Goal: Task Accomplishment & Management: Complete application form

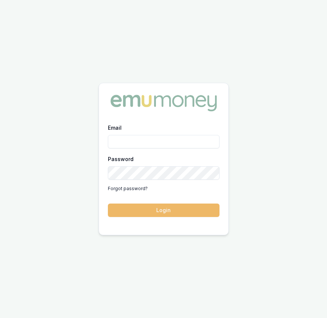
type input "[EMAIL_ADDRESS][DOMAIN_NAME]"
click at [149, 210] on button "Login" at bounding box center [164, 209] width 112 height 13
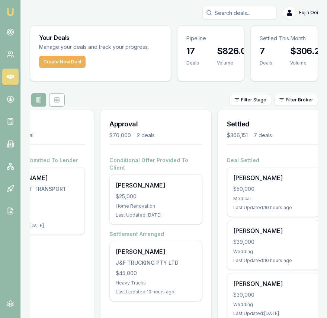
scroll to position [0, 294]
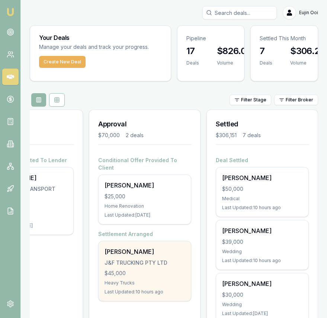
click at [120, 247] on div "Gurpreet Jawandha" at bounding box center [145, 251] width 80 height 9
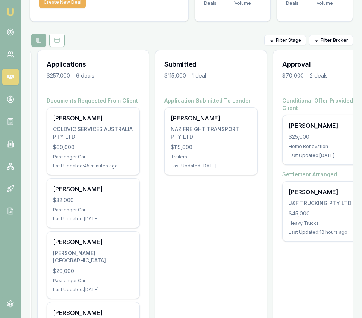
scroll to position [0, 117]
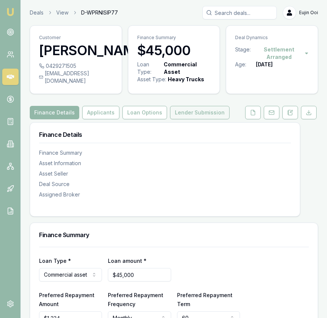
drag, startPoint x: 197, startPoint y: 127, endPoint x: 196, endPoint y: 122, distance: 4.6
click at [196, 119] on button "Lender Submission" at bounding box center [200, 112] width 60 height 13
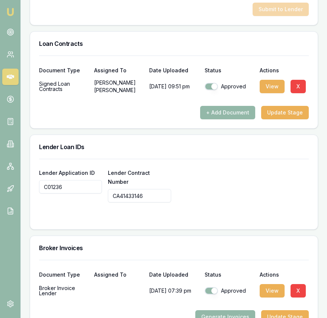
scroll to position [764, 0]
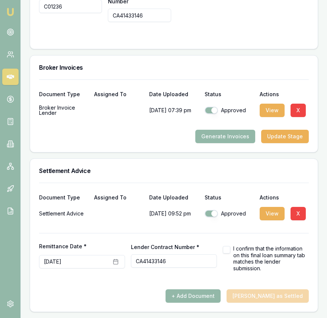
click at [224, 249] on button "button" at bounding box center [226, 249] width 7 height 7
checkbox input "true"
click at [259, 293] on button "Mark Deal as Settled" at bounding box center [268, 295] width 82 height 13
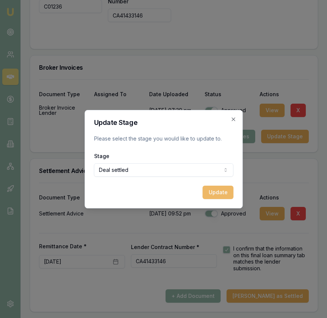
click at [216, 192] on button "Update" at bounding box center [218, 191] width 31 height 13
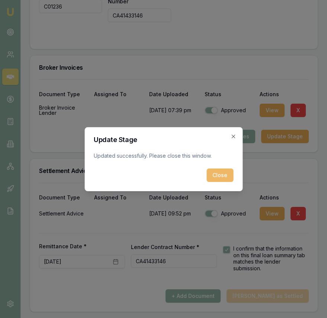
click at [220, 177] on button "Close" at bounding box center [220, 174] width 27 height 13
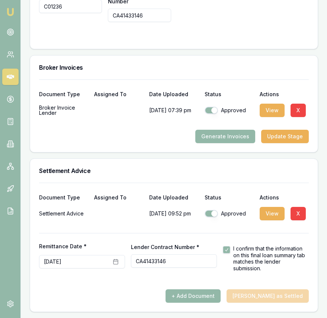
click at [12, 9] on img at bounding box center [10, 11] width 9 height 9
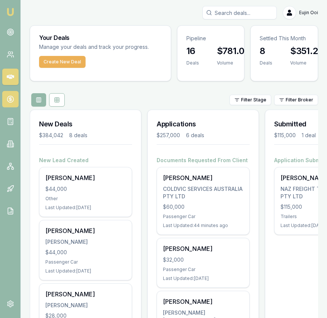
click at [12, 104] on link at bounding box center [10, 99] width 16 height 16
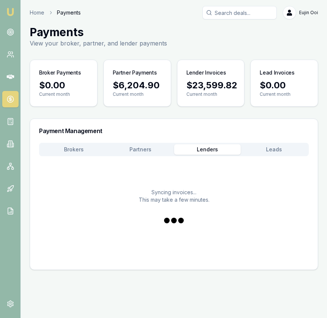
click at [221, 149] on button "Lenders" at bounding box center [207, 149] width 67 height 10
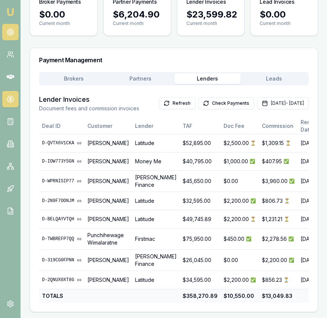
click at [13, 28] on link at bounding box center [10, 32] width 16 height 16
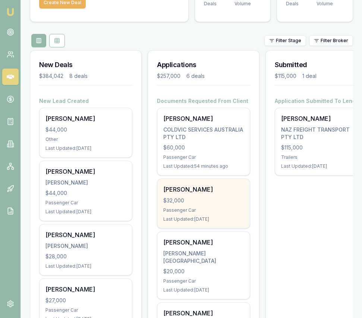
scroll to position [57, 0]
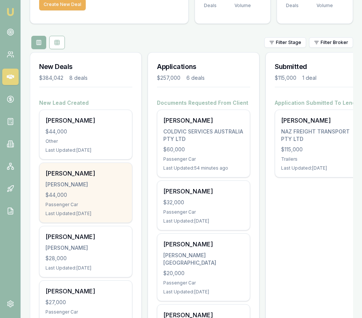
click at [89, 198] on div "$44,000" at bounding box center [85, 194] width 80 height 7
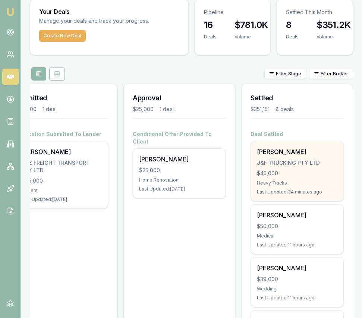
scroll to position [25, 0]
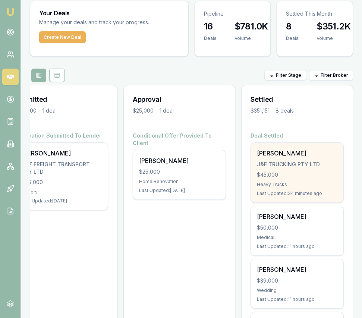
click at [296, 172] on div "$45,000" at bounding box center [297, 174] width 80 height 7
click at [304, 174] on div "$45,000" at bounding box center [297, 174] width 80 height 7
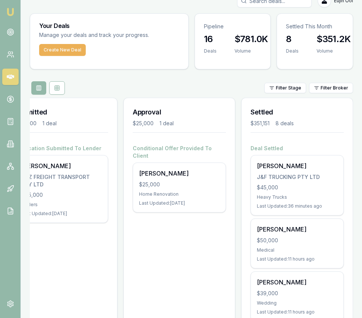
scroll to position [0, 0]
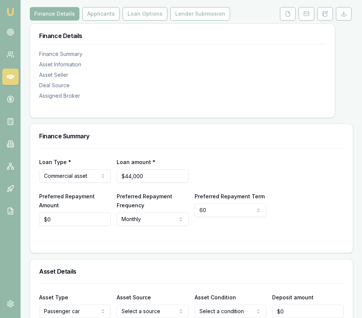
scroll to position [98, 0]
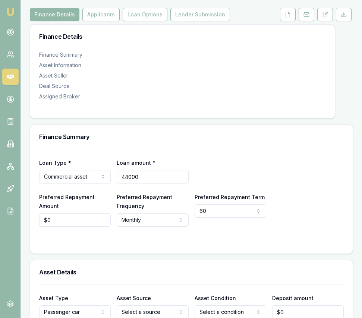
click at [146, 183] on input "44000" at bounding box center [153, 176] width 72 height 13
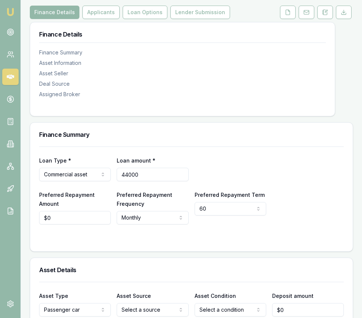
type input "3"
type input "$45,000"
click at [219, 164] on div "Loan Type * Commercial asset Consumer loan Consumer asset Commercial loan Comme…" at bounding box center [191, 168] width 304 height 25
click at [111, 19] on button "Applicants" at bounding box center [100, 12] width 37 height 13
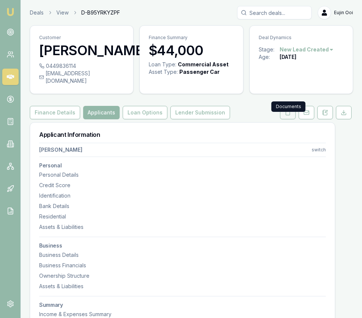
click at [288, 115] on icon at bounding box center [288, 112] width 4 height 5
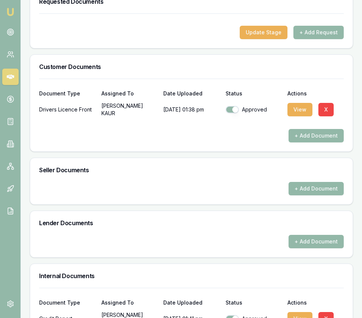
scroll to position [421, 0]
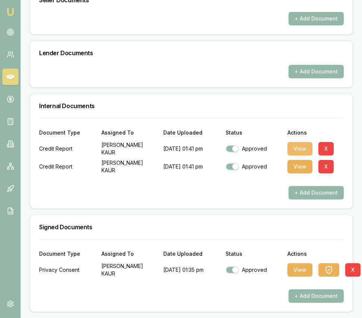
click at [292, 148] on button "View" at bounding box center [299, 148] width 25 height 13
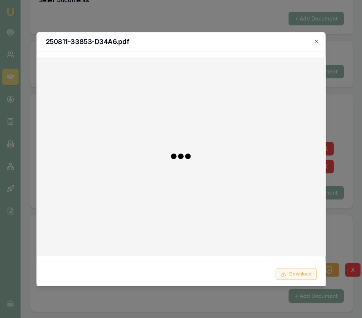
click at [293, 270] on button "Download" at bounding box center [295, 274] width 41 height 12
drag, startPoint x: 315, startPoint y: 40, endPoint x: 304, endPoint y: 46, distance: 13.0
click at [315, 40] on icon "button" at bounding box center [315, 40] width 3 height 3
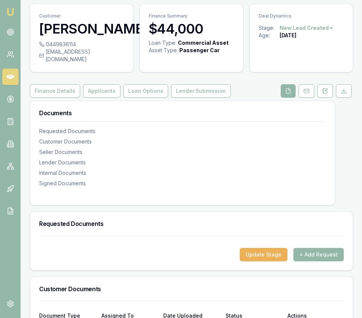
scroll to position [0, 0]
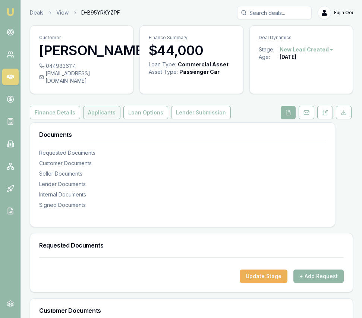
click at [96, 119] on button "Applicants" at bounding box center [101, 112] width 37 height 13
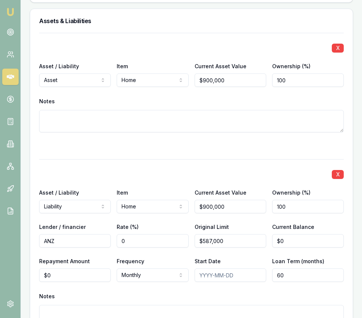
scroll to position [1145, 0]
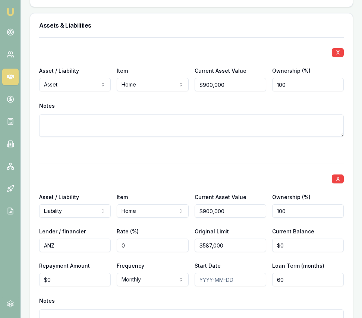
click at [333, 155] on div at bounding box center [191, 150] width 304 height 9
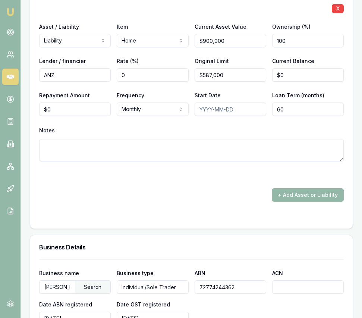
scroll to position [1318, 0]
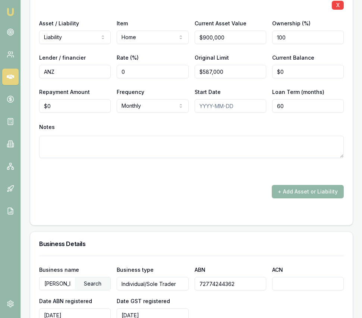
click at [296, 196] on button "+ Add Asset or Liability" at bounding box center [308, 191] width 72 height 13
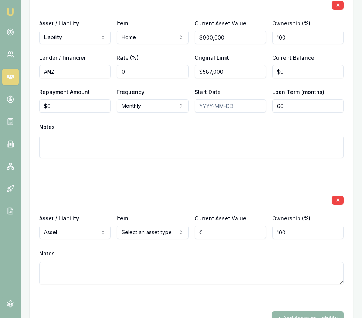
type input "$0"
click at [134, 232] on div "Item Select an asset type Home Car Boat Bike Caravan Household items Cash Share…" at bounding box center [153, 225] width 72 height 25
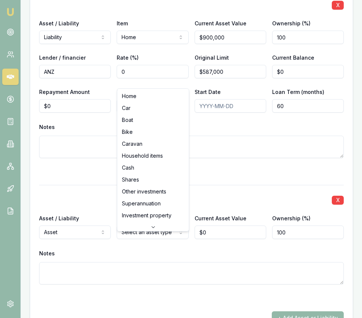
select select "INVESTMENT_PROPERTY"
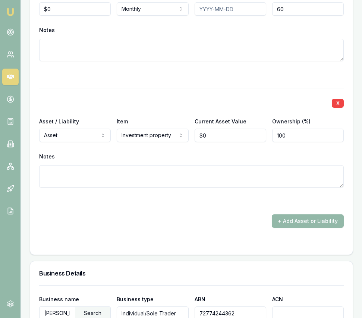
scroll to position [1419, 0]
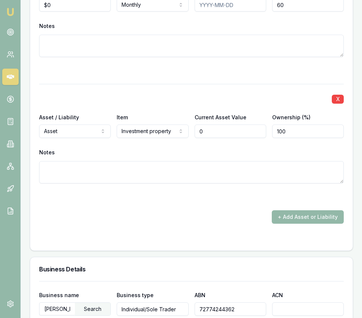
click at [213, 138] on input "0" at bounding box center [230, 130] width 72 height 13
type input "$2,200,000"
click at [197, 176] on textarea at bounding box center [191, 172] width 304 height 22
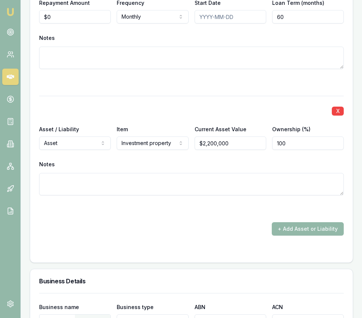
scroll to position [1409, 0]
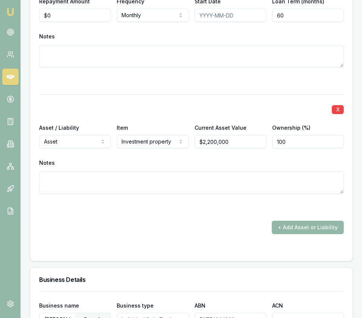
drag, startPoint x: 155, startPoint y: 181, endPoint x: 149, endPoint y: 191, distance: 12.3
click at [155, 181] on textarea at bounding box center [191, 182] width 304 height 22
type textarea "investment properties x 3. 1. 413 man"
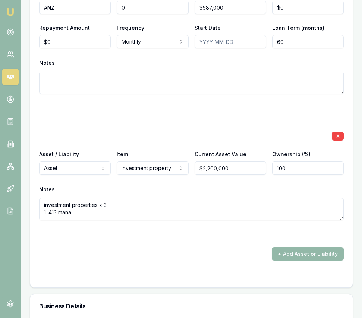
scroll to position [1385, 0]
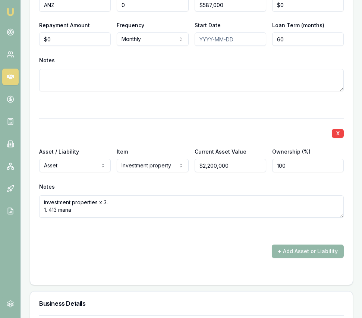
click at [80, 216] on textarea "investment properties x 3. 1. 413 mana" at bounding box center [191, 206] width 304 height 22
type textarea "investment properties x 3. 1. 413 mandalay cct beveridge, worth"
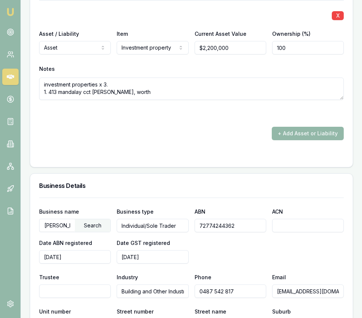
scroll to position [1493, 0]
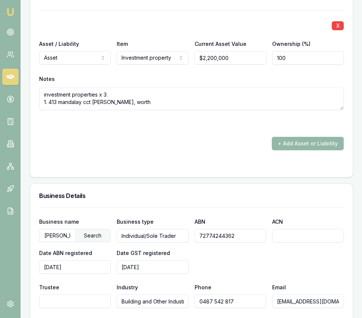
click at [143, 109] on textarea "investment properties x 3. 1. 413 mandalay cct beveridge, worth" at bounding box center [191, 99] width 304 height 22
type textarea "investment properties x 3. 1. 413 mandalay cct beveridge, worth 840k 2."
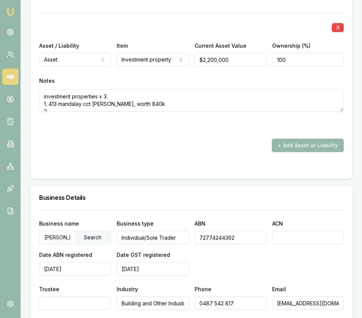
scroll to position [1490, 0]
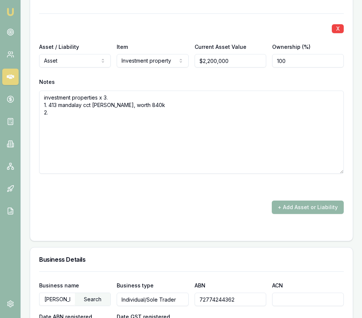
drag, startPoint x: 340, startPoint y: 120, endPoint x: 263, endPoint y: 166, distance: 90.1
click at [342, 174] on textarea "investment properties x 3. 1. 413 mandalay cct beveridge, worth 840k 2." at bounding box center [191, 132] width 304 height 83
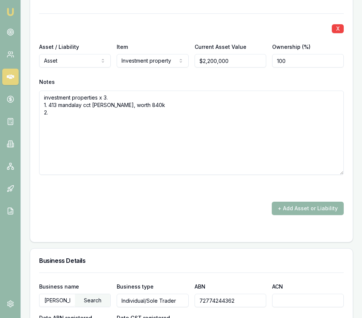
click at [105, 115] on textarea "investment properties x 3. 1. 413 mandalay cct beveridge, worth 840k 2." at bounding box center [191, 133] width 304 height 84
click at [89, 129] on textarea "investment properties x 3. 1. 413 mandalay cct beveridge, worth 840k 2." at bounding box center [191, 133] width 304 height 84
type textarea "investment properties x 3. 1. 413 mandalay cct beveridge, worth 840k 2. 7 wilde…"
click at [108, 210] on div "+ Add Asset or Liability" at bounding box center [191, 207] width 304 height 13
click at [289, 214] on button "+ Add Asset or Liability" at bounding box center [308, 207] width 72 height 13
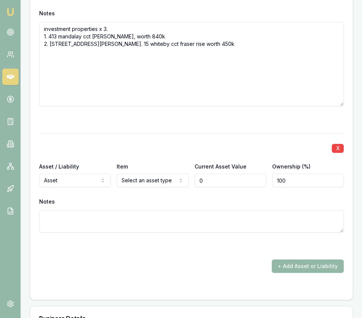
scroll to position [1581, 0]
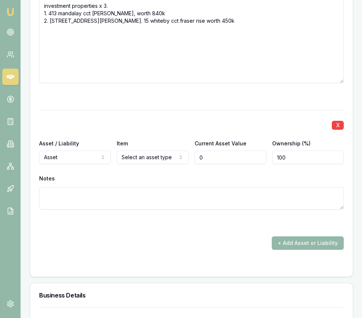
type input "$0"
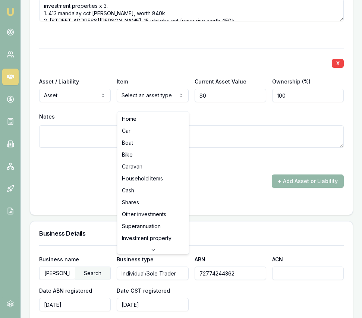
select select "HOUSEHOLD_ITEMS"
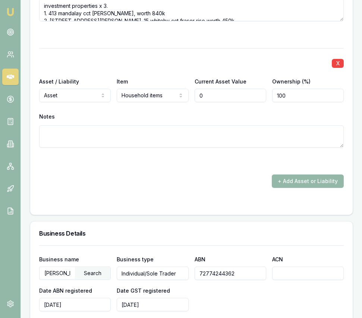
click at [213, 102] on input "0" at bounding box center [230, 95] width 72 height 13
type input "$100,000"
drag, startPoint x: 227, startPoint y: 168, endPoint x: 235, endPoint y: 174, distance: 10.1
click at [227, 166] on div at bounding box center [191, 161] width 304 height 9
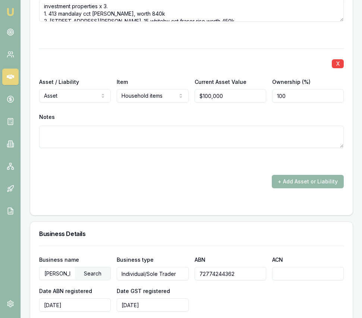
scroll to position [1579, 0]
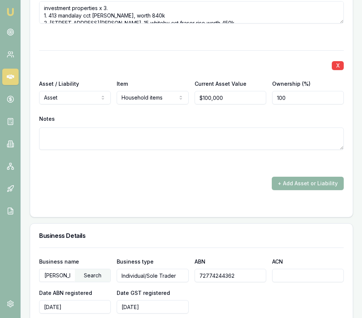
click at [286, 188] on button "+ Add Asset or Liability" at bounding box center [308, 183] width 72 height 13
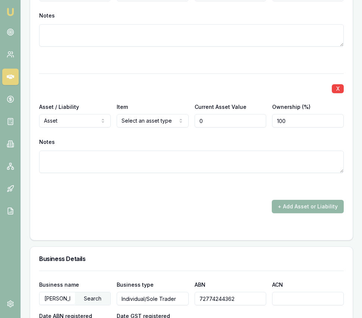
scroll to position [1688, 0]
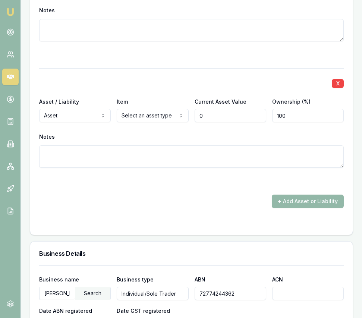
type input "$0"
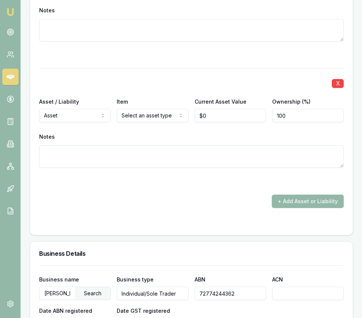
select select "LIABILITY"
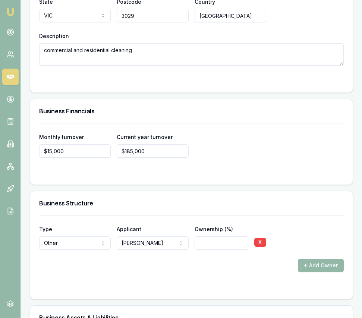
scroll to position [2210, 0]
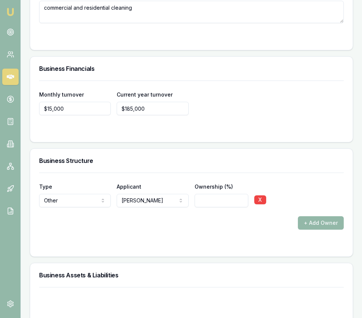
click at [260, 204] on button "X" at bounding box center [260, 199] width 12 height 9
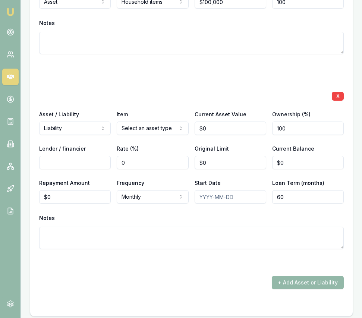
scroll to position [1674, 0]
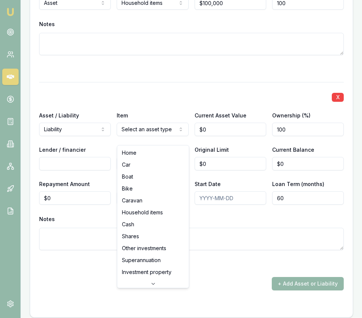
select select "INVESTMENT_PROPERTY"
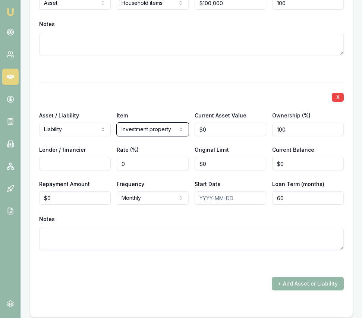
scroll to position [1669, 0]
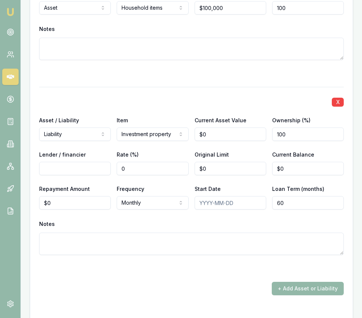
type input "0"
click at [223, 141] on input "0" at bounding box center [230, 133] width 72 height 13
click at [222, 141] on input "0" at bounding box center [230, 133] width 72 height 13
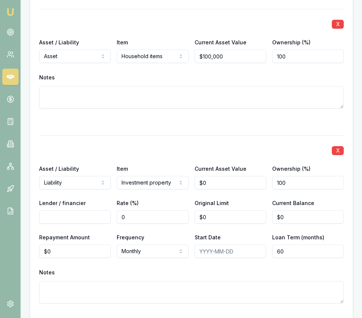
scroll to position [1654, 0]
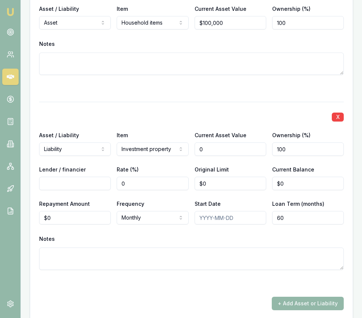
click at [215, 155] on input "0" at bounding box center [230, 148] width 72 height 13
type input "$2,200,000"
click at [100, 190] on input "Lender / financier" at bounding box center [75, 183] width 72 height 13
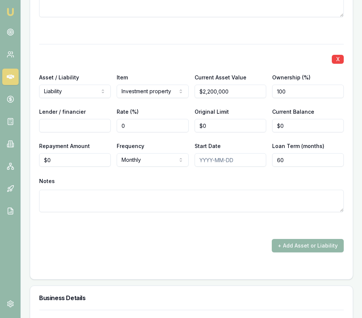
scroll to position [1710, 0]
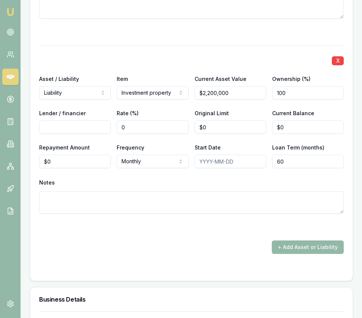
click at [80, 133] on input "Lender / financier" at bounding box center [75, 126] width 72 height 13
type input "CbA"
type input "0"
type input "$1,400,000"
type input "$1,360,000"
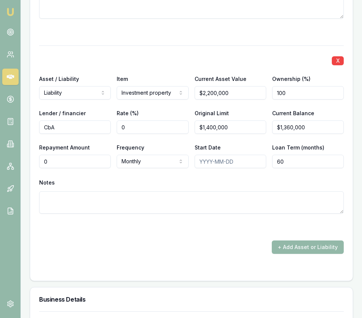
click at [57, 168] on input "0" at bounding box center [75, 161] width 72 height 13
type input "$7,399"
click at [123, 181] on div "X Asset / Liability Liability Asset Liability Item Investment property Home Car…" at bounding box center [191, 138] width 304 height 186
click at [278, 168] on input "60" at bounding box center [308, 161] width 72 height 13
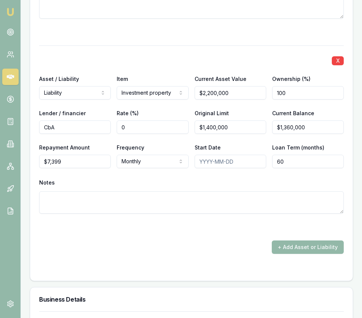
type input "360"
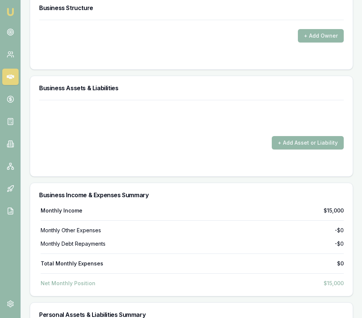
scroll to position [2390, 0]
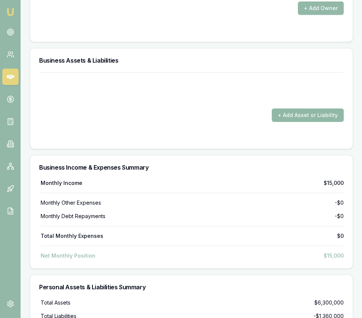
click at [293, 122] on button "+ Add Asset or Liability" at bounding box center [308, 114] width 72 height 13
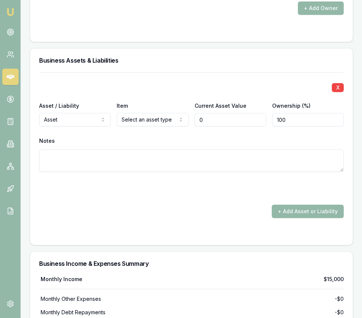
type input "$0"
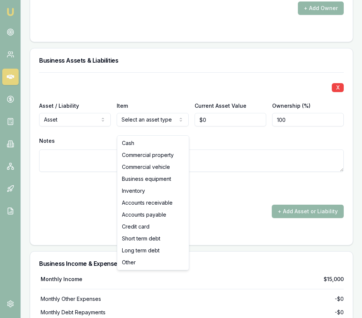
select select "BUSINESS_EQUIPMENT"
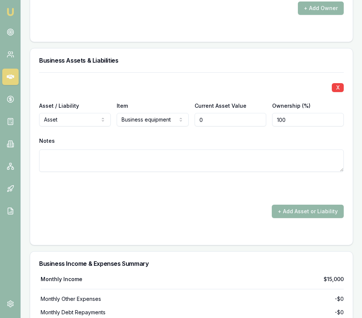
click at [215, 126] on input "0" at bounding box center [230, 119] width 72 height 13
type input "$25,000"
drag, startPoint x: 210, startPoint y: 188, endPoint x: 250, endPoint y: 197, distance: 40.8
click at [210, 188] on div at bounding box center [191, 187] width 304 height 12
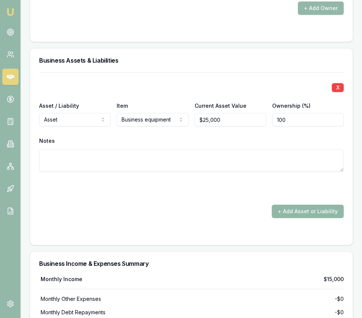
click at [283, 217] on button "+ Add Asset or Liability" at bounding box center [308, 210] width 72 height 13
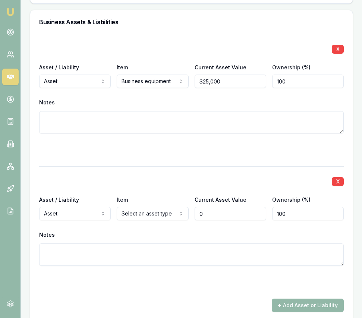
scroll to position [2454, 0]
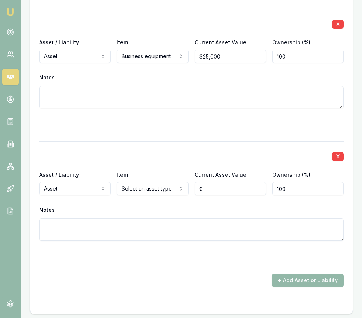
type input "$0"
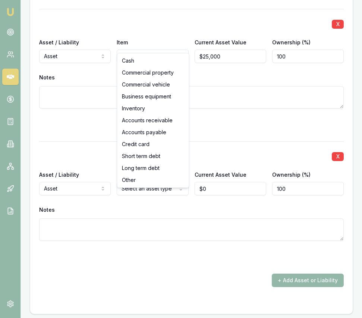
select select "INVENTORY"
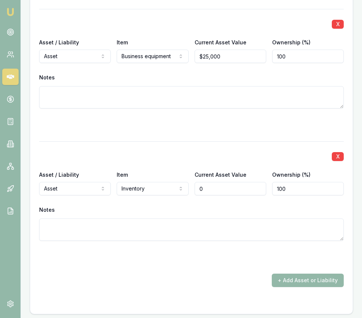
click at [216, 195] on input "0" at bounding box center [230, 188] width 72 height 13
click at [216, 195] on input "0" at bounding box center [230, 187] width 72 height 13
type input "$15,000"
drag, startPoint x: 253, startPoint y: 267, endPoint x: 265, endPoint y: 273, distance: 14.0
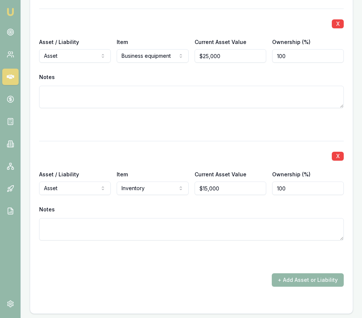
click at [253, 261] on div at bounding box center [191, 255] width 304 height 12
click at [280, 286] on button "+ Add Asset or Liability" at bounding box center [308, 279] width 72 height 13
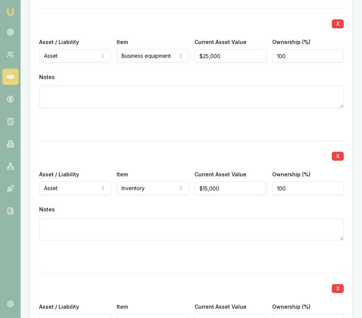
scroll to position [2623, 0]
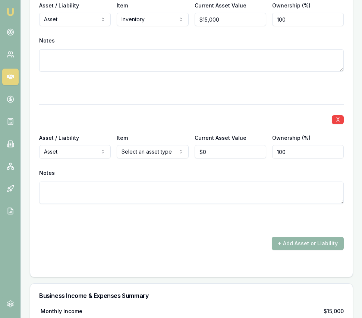
click at [207, 158] on input "0" at bounding box center [230, 151] width 72 height 13
type input "$3,500"
click at [218, 238] on form "X Asset / Liability Asset Asset Liability Item Business equipment Cash Commerci…" at bounding box center [191, 54] width 304 height 428
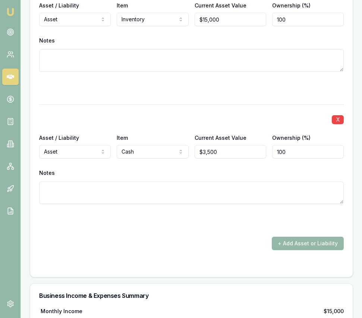
click at [299, 260] on form "X Asset / Liability Asset Asset Liability Item Business equipment Cash Commerci…" at bounding box center [191, 54] width 304 height 428
click at [290, 250] on button "+ Add Asset or Liability" at bounding box center [308, 243] width 72 height 13
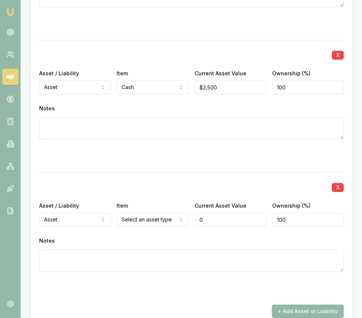
type input "$0"
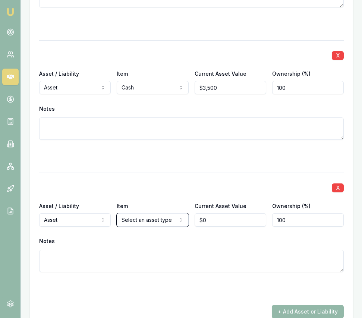
drag, startPoint x: 248, startPoint y: 196, endPoint x: 254, endPoint y: 187, distance: 10.4
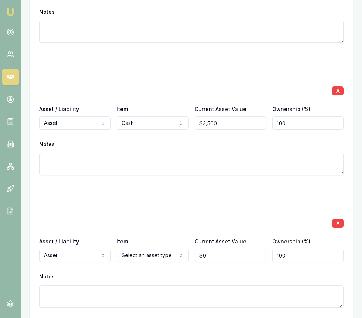
scroll to position [2719, 0]
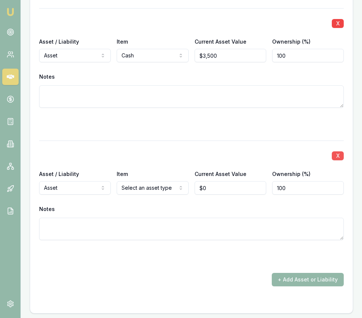
click at [340, 160] on button "X" at bounding box center [337, 155] width 12 height 9
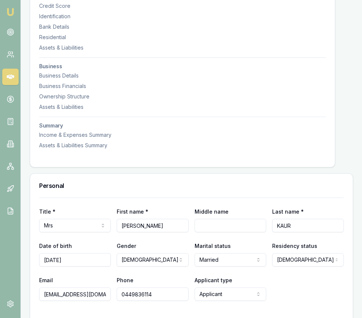
scroll to position [180, 0]
click at [91, 138] on div "Income & Expenses Summary" at bounding box center [182, 134] width 286 height 7
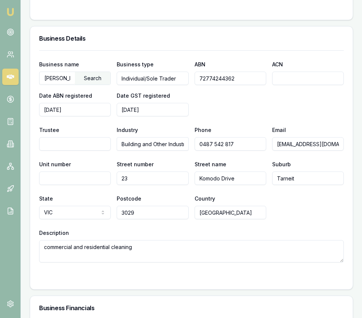
scroll to position [1966, 0]
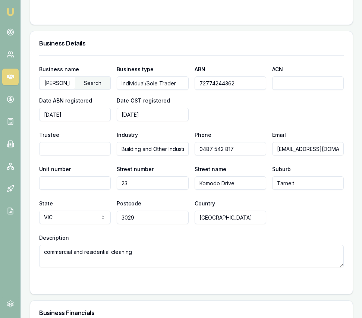
click at [210, 90] on input "72774244362" at bounding box center [230, 82] width 72 height 13
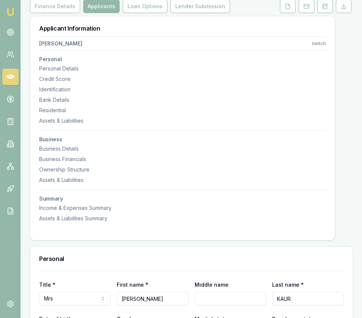
scroll to position [0, 0]
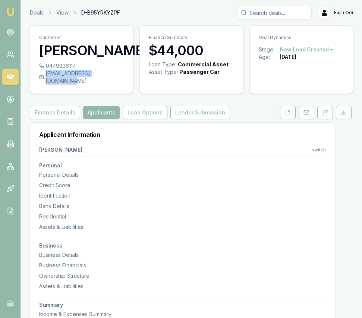
click at [120, 85] on div "sukhinabha30@yahoo.com.au" at bounding box center [81, 77] width 85 height 15
copy div "sukhinabha30@yahoo.com.au"
drag, startPoint x: 45, startPoint y: 79, endPoint x: 75, endPoint y: 81, distance: 29.5
click at [75, 70] on div "0449836114" at bounding box center [81, 65] width 85 height 7
copy div "0449836114"
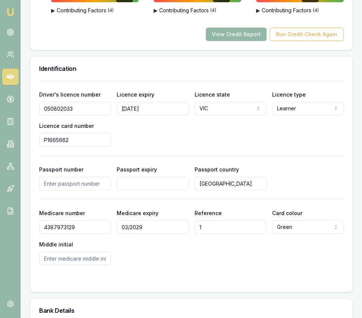
scroll to position [564, 0]
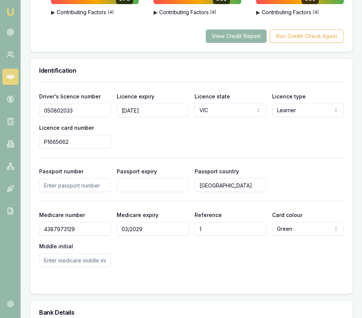
click at [75, 117] on input "050802033" at bounding box center [75, 110] width 72 height 13
click at [76, 146] on input "P1665662" at bounding box center [75, 141] width 72 height 13
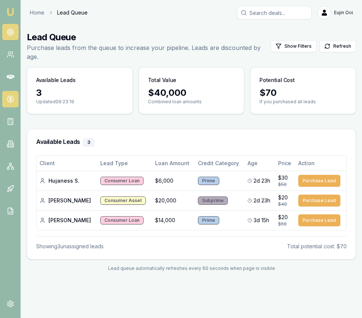
click at [12, 102] on circle at bounding box center [10, 99] width 6 height 6
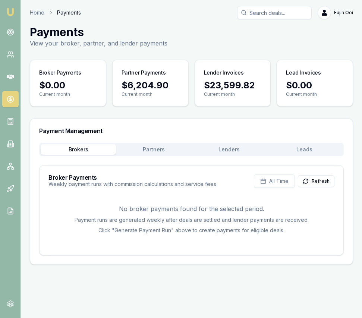
click at [222, 147] on button "Lenders" at bounding box center [228, 149] width 75 height 10
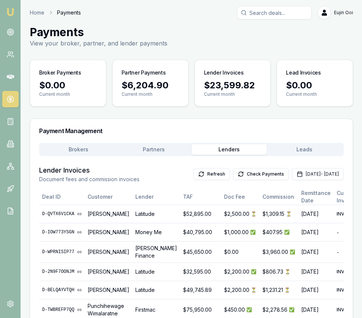
drag, startPoint x: 85, startPoint y: 142, endPoint x: 83, endPoint y: 146, distance: 5.3
click at [84, 142] on div "Payment Management" at bounding box center [191, 131] width 322 height 24
click at [83, 147] on button "Brokers" at bounding box center [78, 149] width 75 height 10
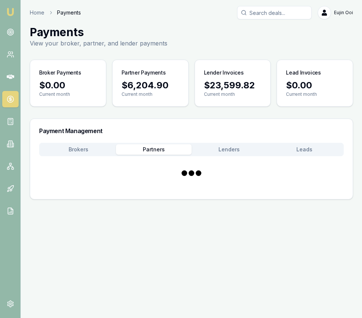
click at [154, 146] on button "Partners" at bounding box center [153, 149] width 75 height 10
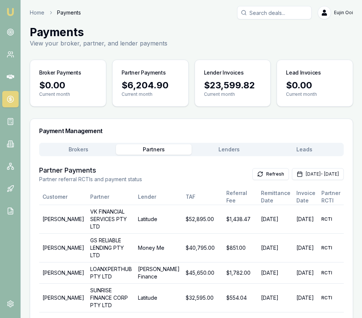
click at [89, 150] on button "Brokers" at bounding box center [78, 149] width 75 height 10
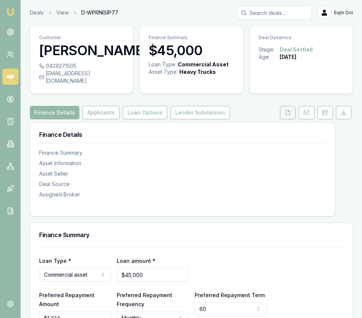
click at [286, 115] on icon at bounding box center [288, 112] width 4 height 5
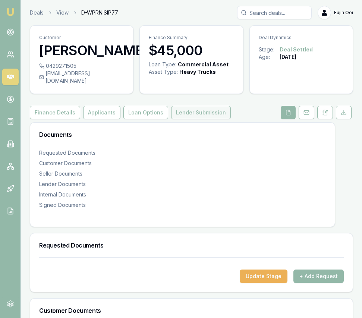
click at [197, 118] on button "Lender Submission" at bounding box center [201, 112] width 60 height 13
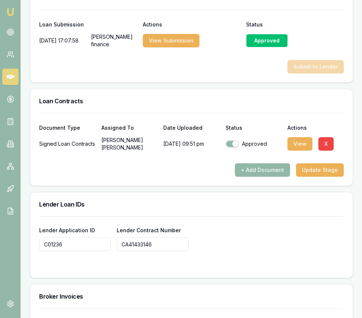
scroll to position [513, 0]
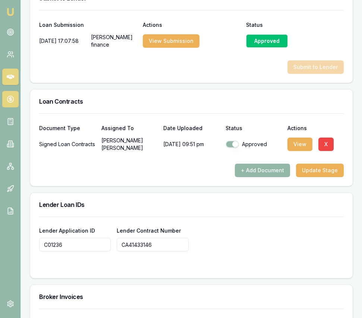
click at [11, 95] on icon at bounding box center [10, 98] width 7 height 7
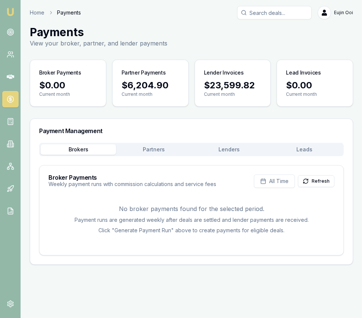
click at [230, 146] on button "Lenders" at bounding box center [228, 149] width 75 height 10
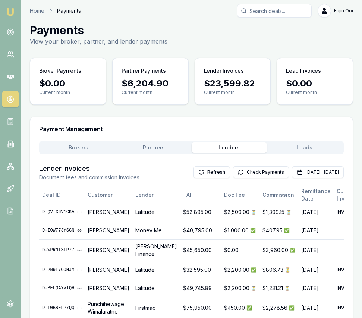
click at [229, 146] on button "Lenders" at bounding box center [228, 147] width 75 height 10
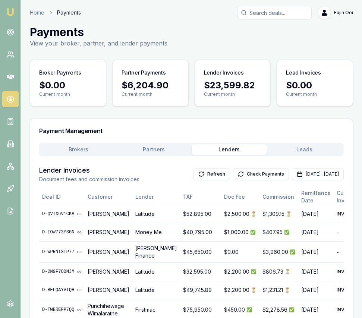
click at [155, 121] on div "Payment Management Brokers Partners Lenders Leads Lender Invoices Document fees…" at bounding box center [191, 250] width 323 height 264
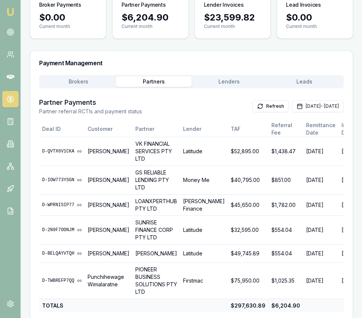
scroll to position [80, 0]
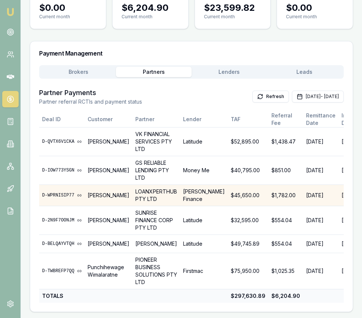
click at [82, 192] on td "D-WPRNISIP77" at bounding box center [61, 195] width 45 height 21
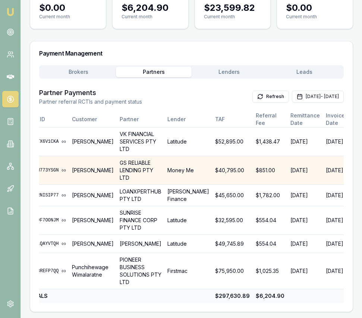
scroll to position [0, 53]
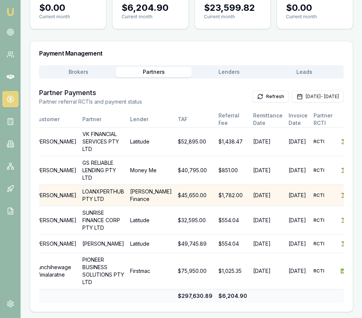
click at [328, 190] on html "Emu Broker Home Payments [PERSON_NAME] Toggle Menu Payments View your broker, p…" at bounding box center [181, 82] width 362 height 318
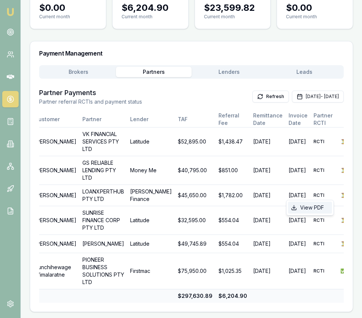
click at [310, 209] on div "View PDF" at bounding box center [310, 207] width 44 height 12
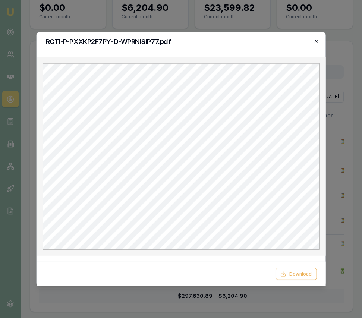
scroll to position [0, 0]
click at [316, 42] on icon "button" at bounding box center [316, 41] width 6 height 6
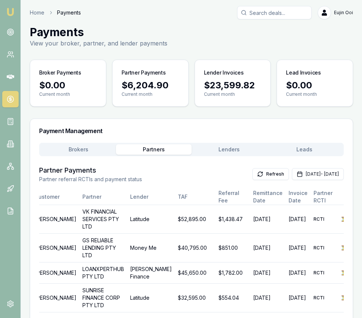
click at [71, 73] on main "Payments View your broker, partner, and lender payments Broker Payments $0.00 C…" at bounding box center [191, 207] width 341 height 364
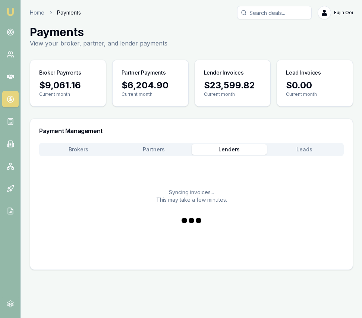
click at [226, 151] on button "Lenders" at bounding box center [228, 149] width 75 height 10
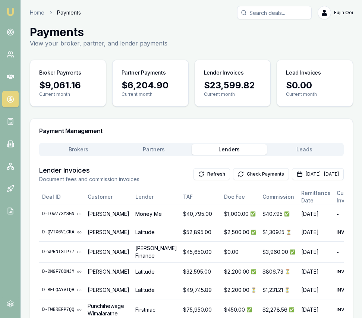
click at [146, 147] on button "Partners" at bounding box center [153, 149] width 75 height 10
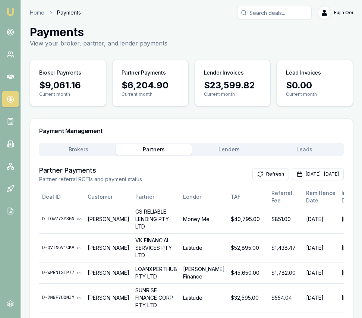
drag, startPoint x: 231, startPoint y: 142, endPoint x: 231, endPoint y: 153, distance: 10.8
click at [231, 142] on div "Payment Management Brokers Partners Lenders Leads Partner Payments Partner refe…" at bounding box center [191, 253] width 323 height 271
click at [231, 153] on button "Lenders" at bounding box center [228, 149] width 75 height 10
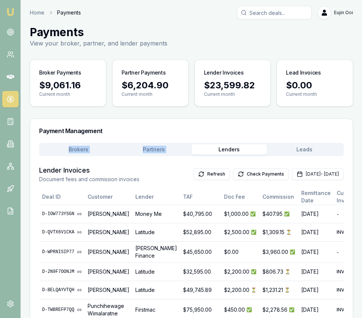
click at [162, 152] on button "Partners" at bounding box center [153, 149] width 75 height 10
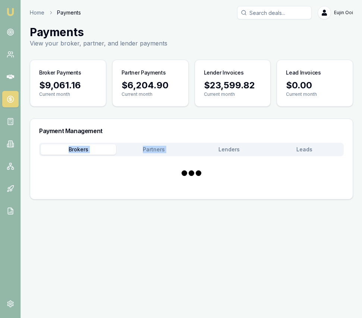
click at [79, 66] on main "Payments View your broker, partner, and lender payments Broker Payments $9,061.…" at bounding box center [191, 112] width 341 height 174
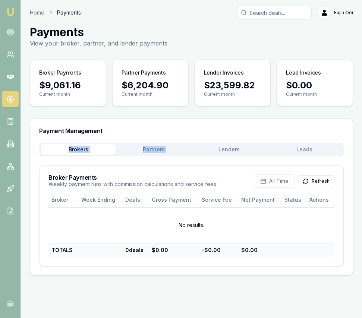
click at [91, 146] on button "Brokers" at bounding box center [78, 149] width 75 height 10
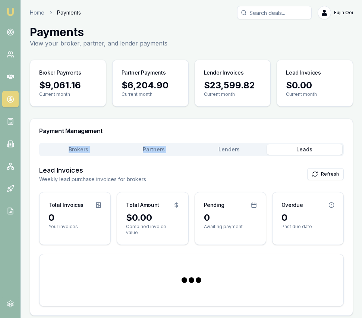
click at [297, 150] on button "Leads" at bounding box center [304, 149] width 75 height 10
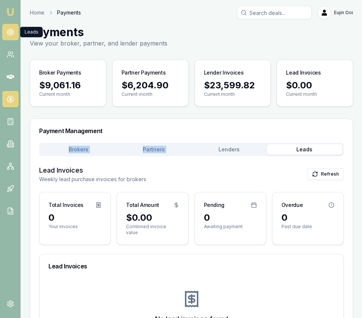
click at [12, 32] on icon at bounding box center [10, 31] width 7 height 7
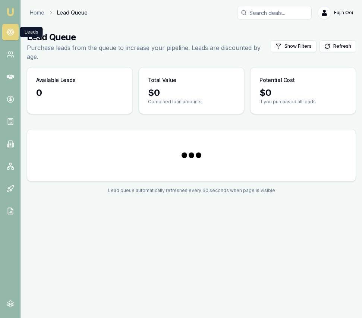
click at [12, 32] on icon at bounding box center [10, 31] width 7 height 7
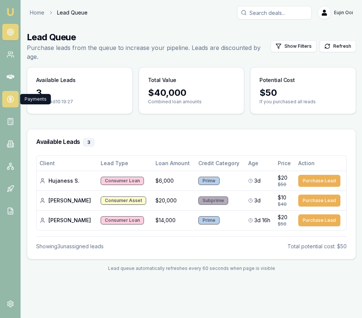
click at [11, 102] on icon at bounding box center [10, 98] width 7 height 7
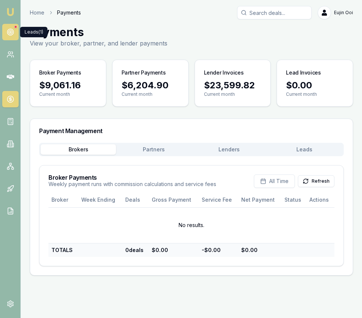
click at [9, 34] on icon at bounding box center [10, 31] width 7 height 7
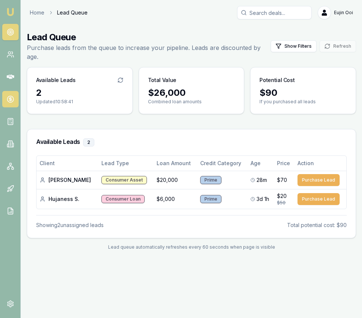
click at [10, 96] on icon at bounding box center [10, 98] width 7 height 7
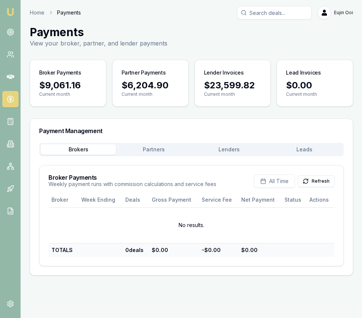
click at [157, 150] on button "Partners" at bounding box center [153, 149] width 75 height 10
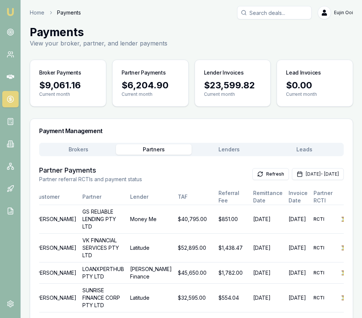
click at [229, 65] on main "Payments View your broker, partner, and lender payments Broker Payments $9,061.…" at bounding box center [191, 207] width 341 height 364
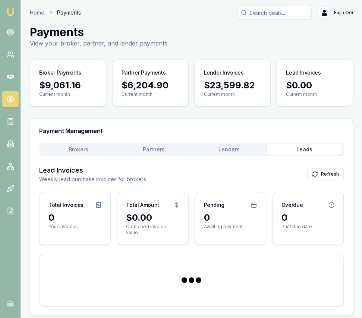
click at [300, 150] on button "Leads" at bounding box center [304, 149] width 75 height 10
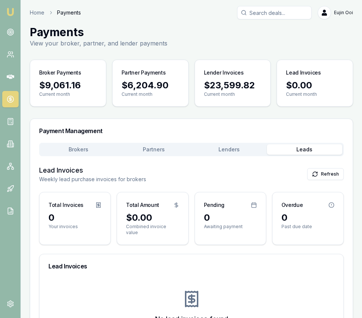
click at [246, 99] on main "Payments View your broker, partner, and lender payments Broker Payments $9,061.…" at bounding box center [191, 195] width 341 height 341
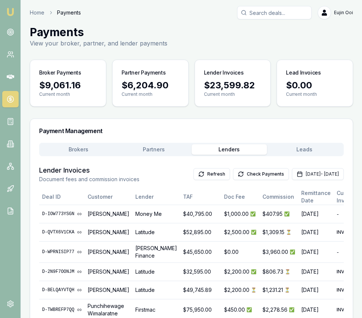
click at [152, 149] on button "Partners" at bounding box center [153, 149] width 75 height 10
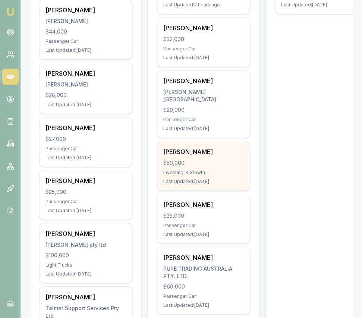
click at [203, 147] on div "[PERSON_NAME]" at bounding box center [203, 151] width 80 height 9
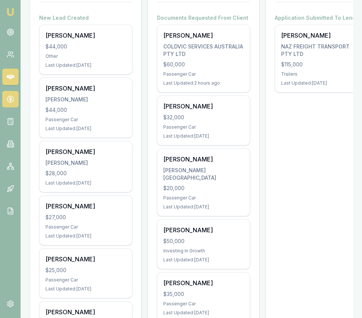
click at [9, 98] on icon at bounding box center [10, 99] width 3 height 3
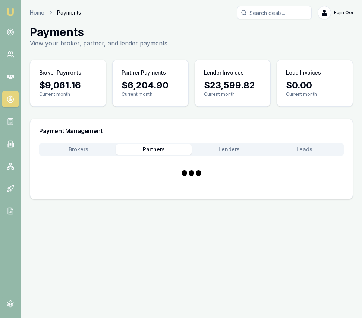
click at [177, 151] on button "Partners" at bounding box center [153, 149] width 75 height 10
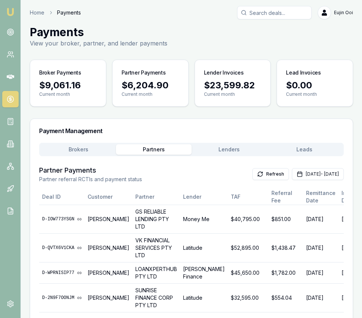
click at [197, 111] on main "Payments View your broker, partner, and lender payments Broker Payments $9,061.…" at bounding box center [191, 207] width 341 height 364
click at [292, 173] on button "Aug 01, 2025 - Aug 31, 2025" at bounding box center [318, 174] width 52 height 12
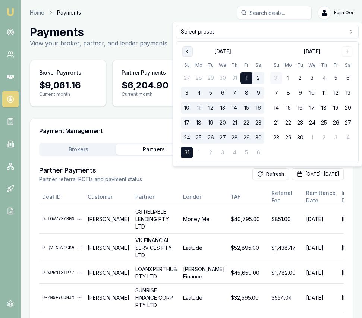
click at [188, 50] on icon "Go to previous month" at bounding box center [187, 51] width 6 height 6
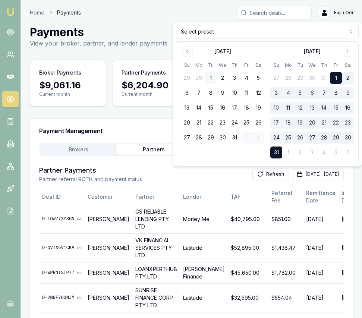
click at [209, 76] on button "1" at bounding box center [210, 78] width 12 height 12
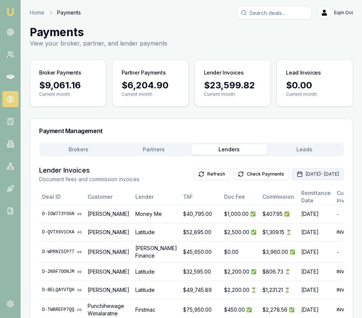
click at [292, 176] on button "Aug 01, 2025 - Aug 31, 2025" at bounding box center [318, 174] width 52 height 12
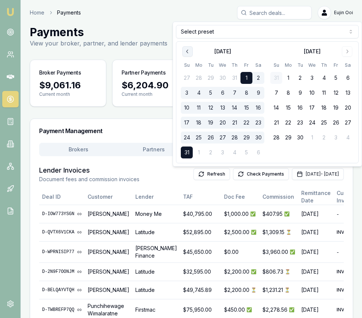
click at [184, 51] on button "Go to previous month" at bounding box center [187, 51] width 10 height 10
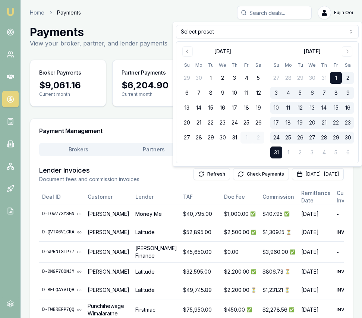
click at [212, 76] on button "1" at bounding box center [210, 78] width 12 height 12
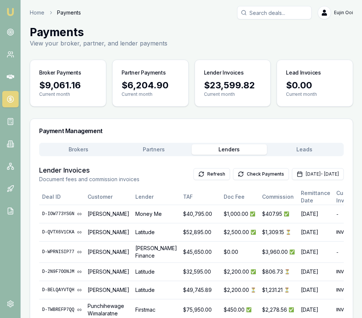
click at [317, 143] on div "Brokers Partners Lenders Leads" at bounding box center [191, 149] width 304 height 13
click at [316, 151] on button "Leads" at bounding box center [304, 149] width 75 height 10
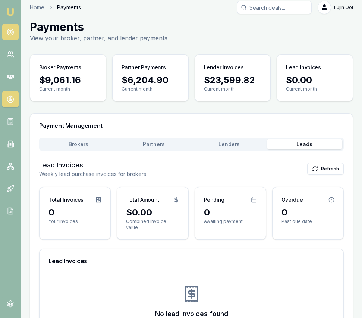
scroll to position [6, 0]
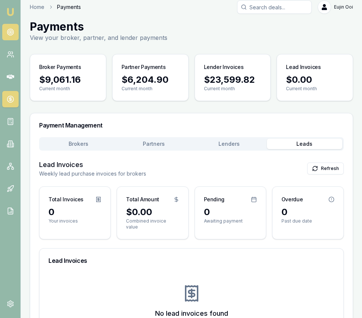
click at [8, 35] on icon at bounding box center [10, 31] width 7 height 7
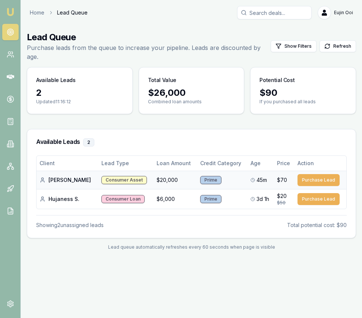
click at [55, 176] on div "Phillip D." at bounding box center [67, 179] width 56 height 7
click at [12, 15] on img at bounding box center [10, 11] width 9 height 9
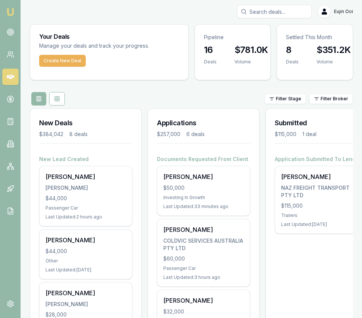
scroll to position [3, 0]
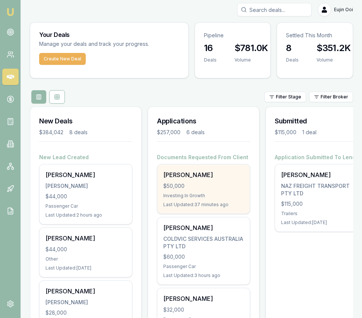
click at [173, 191] on div "Sejal Madaan $50,000 Investing In Growth Last Updated: 37 minutes ago" at bounding box center [203, 188] width 92 height 49
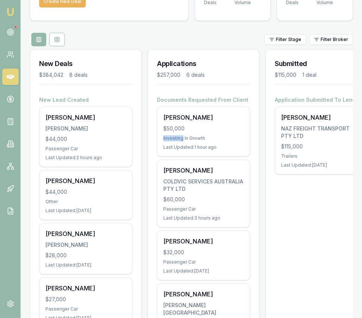
scroll to position [0, 0]
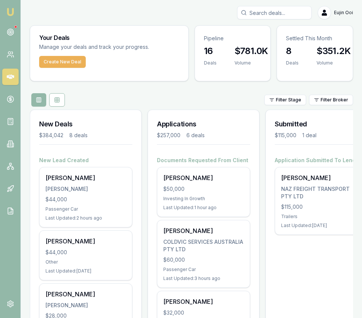
click at [265, 17] on input "Search deals" at bounding box center [274, 12] width 74 height 13
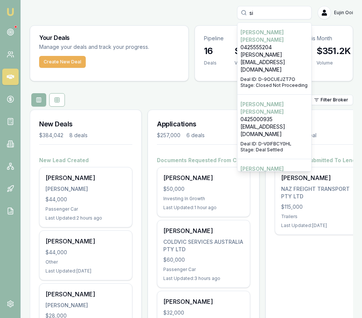
type input "s"
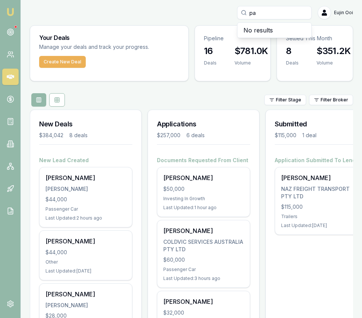
type input "p"
click at [53, 58] on button "Create New Deal" at bounding box center [62, 62] width 47 height 12
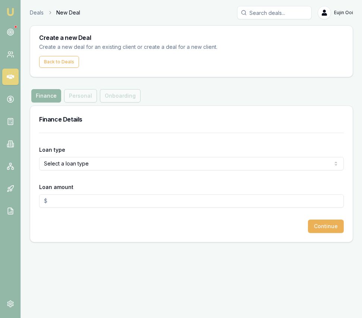
click at [93, 167] on html "Emu Broker Deals New Deal Eujin Ooi Toggle Menu Create a new Deal Create a new …" at bounding box center [181, 159] width 362 height 318
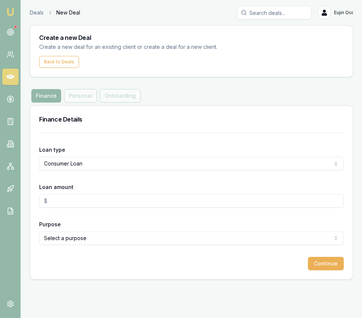
click at [83, 197] on input "Loan amount" at bounding box center [191, 200] width 304 height 13
type input "$30,000.00"
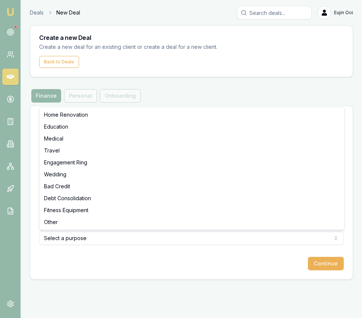
click at [99, 239] on html "Emu Broker Deals New Deal Eujin Ooi Toggle Menu Create a new Deal Create a new …" at bounding box center [181, 159] width 362 height 318
select select "WEDDING"
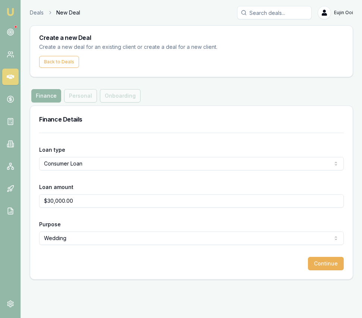
click at [329, 261] on button "Continue" at bounding box center [326, 263] width 36 height 13
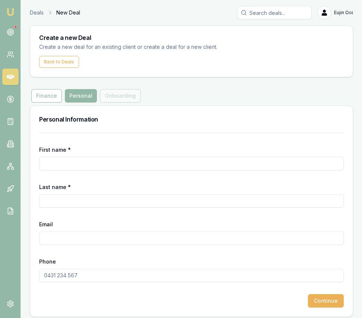
click at [115, 164] on input "First name *" at bounding box center [191, 163] width 304 height 13
type input "Sinhalage"
type input "Guneratne"
paste input "pabs.gun@gmail.com"
type input "pabs.gun@gmail.com"
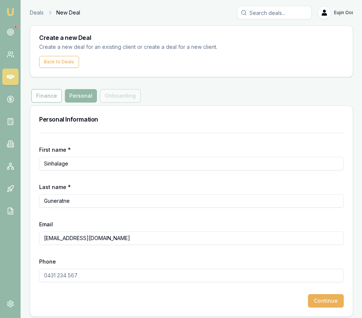
click at [82, 273] on input "Phone" at bounding box center [191, 275] width 304 height 13
type input "0450 261 948"
click at [317, 304] on button "Continue" at bounding box center [326, 300] width 36 height 13
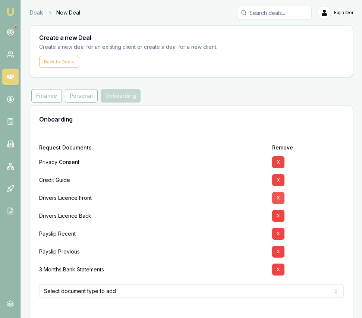
drag, startPoint x: 277, startPoint y: 200, endPoint x: 277, endPoint y: 206, distance: 6.3
click at [277, 200] on button "X" at bounding box center [278, 198] width 12 height 12
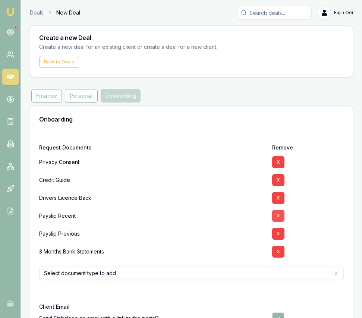
click at [278, 200] on button "X" at bounding box center [278, 198] width 12 height 12
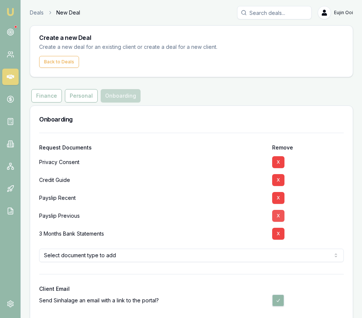
click at [278, 200] on button "X" at bounding box center [278, 198] width 12 height 12
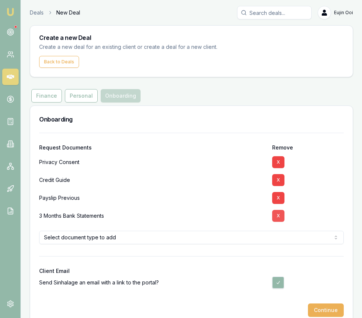
click at [277, 198] on button "X" at bounding box center [278, 198] width 12 height 12
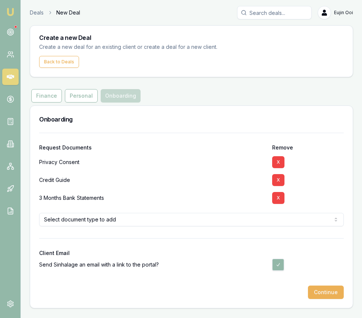
click at [280, 199] on button "X" at bounding box center [278, 198] width 12 height 12
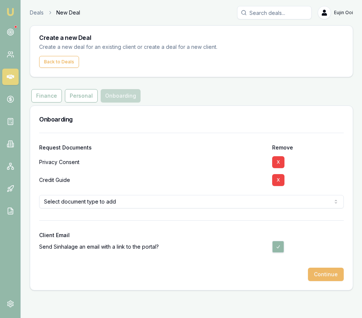
click at [317, 271] on button "Continue" at bounding box center [326, 273] width 36 height 13
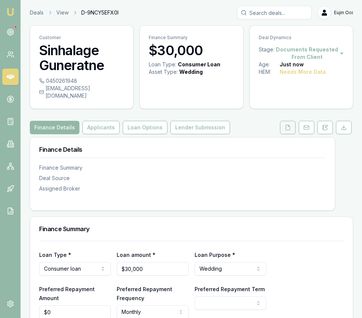
click at [280, 122] on button at bounding box center [288, 127] width 16 height 13
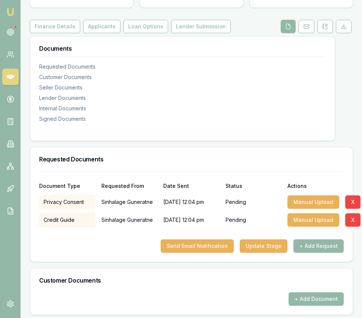
scroll to position [133, 0]
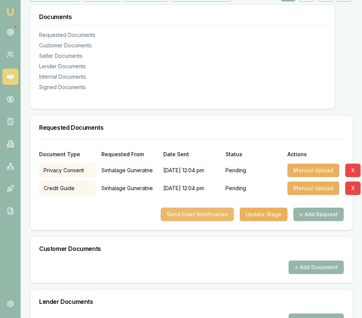
click at [204, 210] on button "Send Email Notification" at bounding box center [197, 213] width 73 height 13
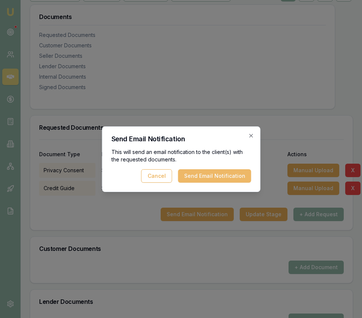
click at [222, 172] on button "Send Email Notification" at bounding box center [214, 175] width 73 height 13
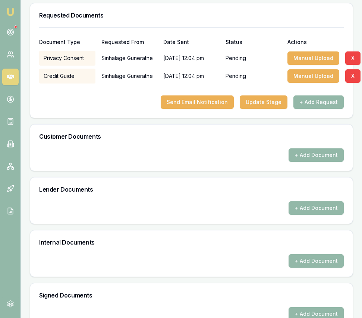
scroll to position [255, 0]
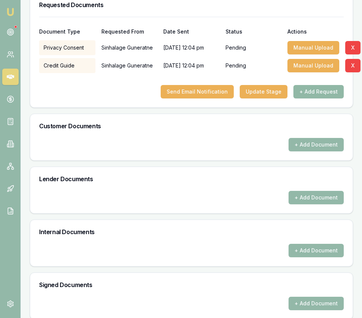
click at [304, 85] on button "+ Add Request" at bounding box center [318, 91] width 50 height 13
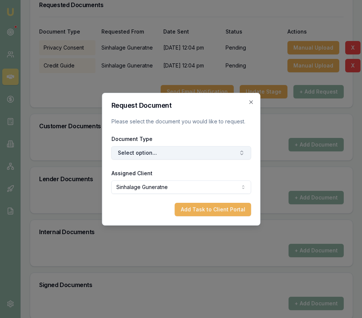
click at [168, 150] on button "Select option..." at bounding box center [181, 152] width 140 height 13
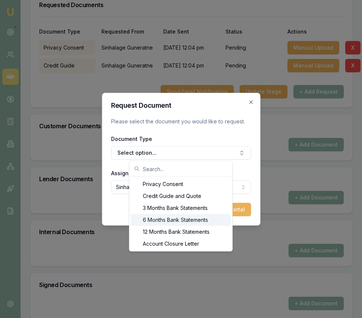
click at [166, 223] on div "6 Months Bank Statements" at bounding box center [181, 220] width 100 height 12
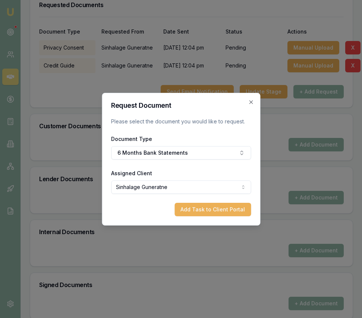
click at [252, 102] on icon "button" at bounding box center [251, 102] width 6 height 6
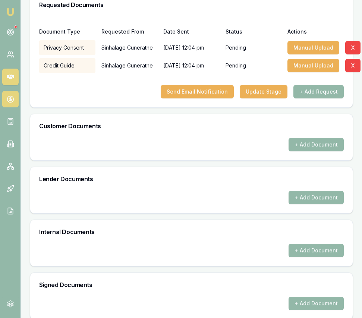
click at [2, 102] on link at bounding box center [10, 99] width 16 height 16
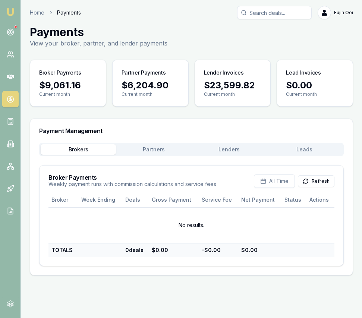
click at [181, 151] on button "Partners" at bounding box center [153, 149] width 75 height 10
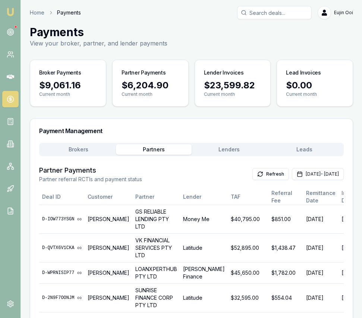
click at [228, 68] on main "Payments View your broker, partner, and lender payments Broker Payments $9,061.…" at bounding box center [191, 207] width 341 height 364
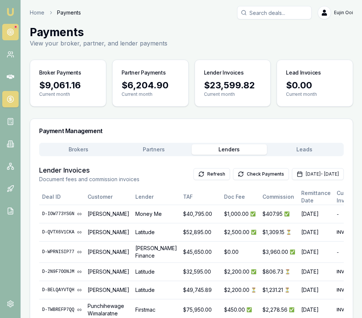
click at [14, 36] on link at bounding box center [10, 32] width 16 height 16
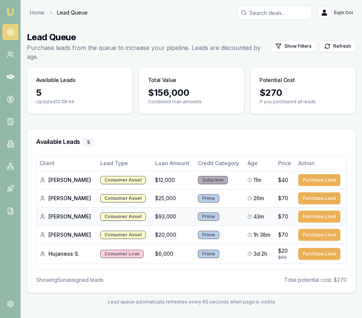
drag, startPoint x: 58, startPoint y: 209, endPoint x: 36, endPoint y: 209, distance: 21.6
click at [54, 213] on div "Chadi K." at bounding box center [66, 216] width 55 height 7
click at [44, 213] on icon at bounding box center [42, 216] width 6 height 6
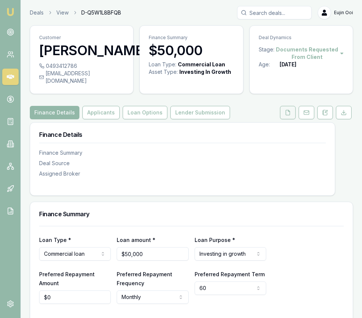
click at [290, 110] on icon at bounding box center [288, 113] width 6 height 6
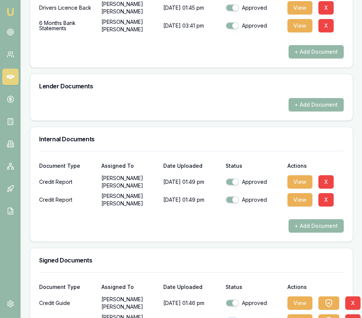
scroll to position [366, 0]
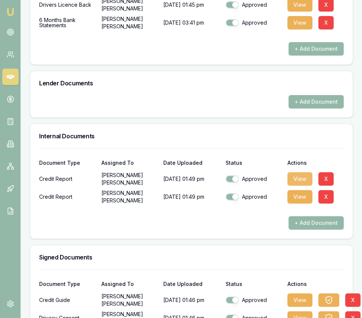
click at [303, 173] on button "View" at bounding box center [299, 178] width 25 height 13
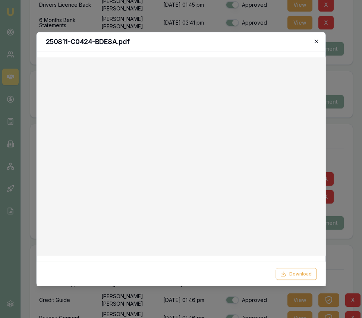
click at [317, 43] on icon "button" at bounding box center [316, 41] width 6 height 6
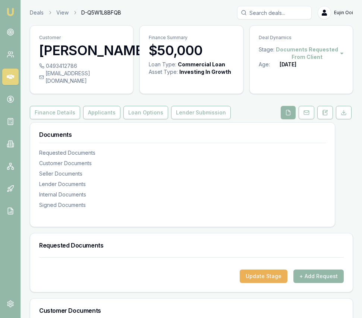
scroll to position [2, 0]
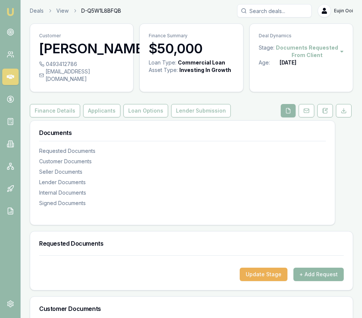
click at [336, 267] on button "+ Add Request" at bounding box center [318, 273] width 50 height 13
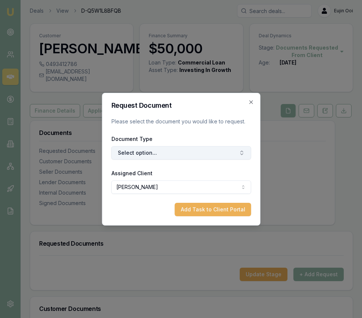
click at [215, 154] on button "Select option..." at bounding box center [181, 152] width 140 height 13
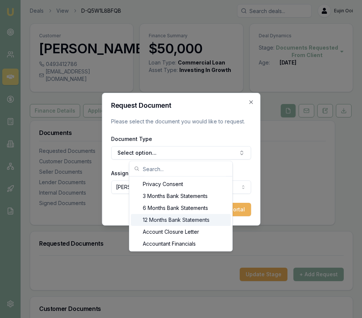
click at [210, 216] on div "12 Months Bank Statements" at bounding box center [181, 220] width 100 height 12
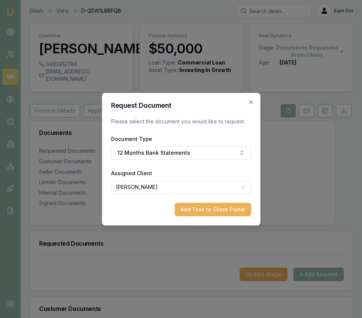
click at [186, 210] on button "Add Task to Client Portal" at bounding box center [212, 209] width 76 height 13
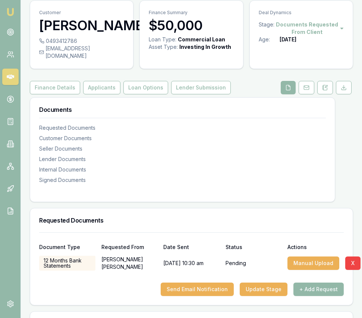
scroll to position [72, 0]
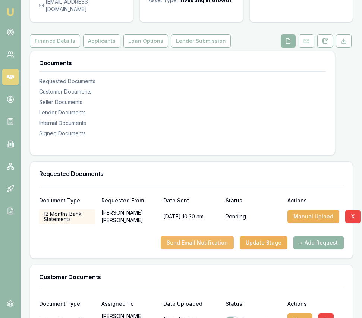
click at [193, 236] on button "Send Email Notification" at bounding box center [197, 242] width 73 height 13
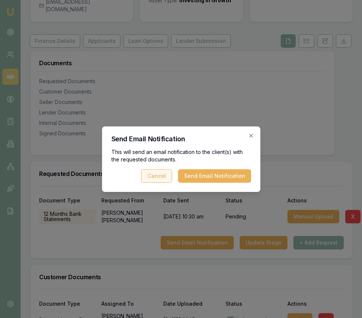
click at [206, 178] on button "Send Email Notification" at bounding box center [214, 175] width 73 height 13
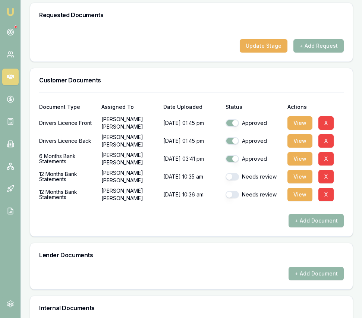
scroll to position [233, 0]
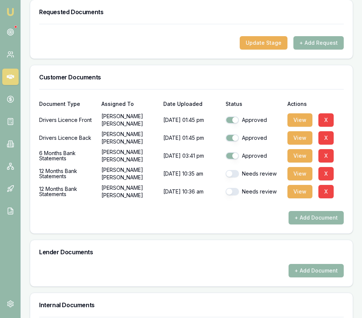
click at [232, 170] on button "button" at bounding box center [231, 173] width 13 height 7
checkbox input "true"
click at [235, 188] on button "button" at bounding box center [231, 191] width 13 height 7
checkbox input "true"
click at [299, 167] on button "View" at bounding box center [299, 173] width 25 height 13
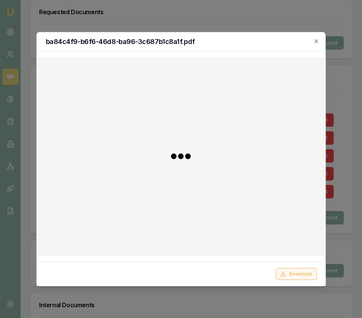
click at [301, 271] on button "Download" at bounding box center [295, 274] width 41 height 12
click at [342, 102] on div at bounding box center [181, 159] width 362 height 318
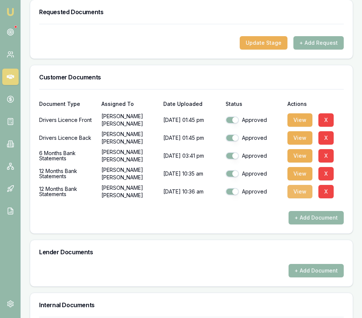
click at [298, 190] on button "View" at bounding box center [299, 191] width 25 height 13
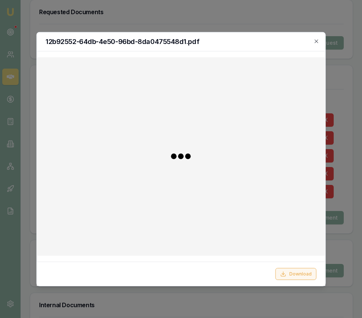
click at [292, 274] on button "Download" at bounding box center [295, 274] width 41 height 12
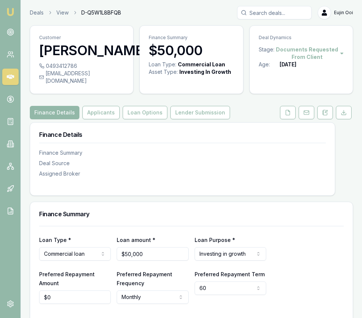
drag, startPoint x: 46, startPoint y: 73, endPoint x: 113, endPoint y: 75, distance: 67.1
click at [113, 75] on div "[EMAIL_ADDRESS][DOMAIN_NAME]" at bounding box center [81, 77] width 85 height 15
drag, startPoint x: 113, startPoint y: 75, endPoint x: 46, endPoint y: 75, distance: 67.0
click at [46, 75] on div "[EMAIL_ADDRESS][DOMAIN_NAME]" at bounding box center [81, 77] width 85 height 15
copy div "[EMAIL_ADDRESS][DOMAIN_NAME]"
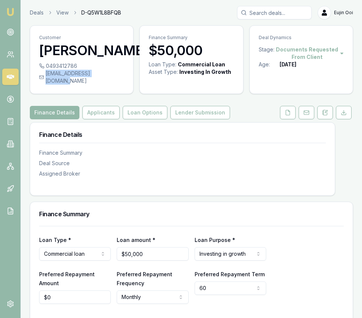
click at [78, 64] on div "0493412786" at bounding box center [81, 65] width 85 height 7
drag, startPoint x: 78, startPoint y: 64, endPoint x: 64, endPoint y: 64, distance: 14.2
click at [64, 64] on div "0493412786" at bounding box center [81, 65] width 85 height 7
copy div "0493412786"
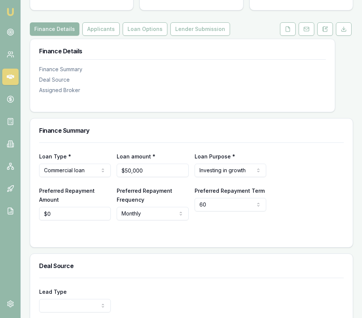
scroll to position [84, 0]
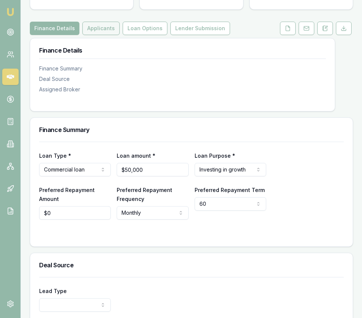
click at [105, 24] on button "Applicants" at bounding box center [100, 28] width 37 height 13
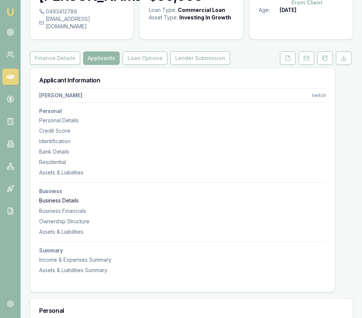
click at [69, 197] on div "Business Details" at bounding box center [182, 200] width 286 height 7
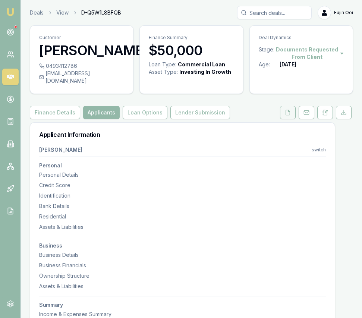
click at [283, 106] on button at bounding box center [288, 112] width 16 height 13
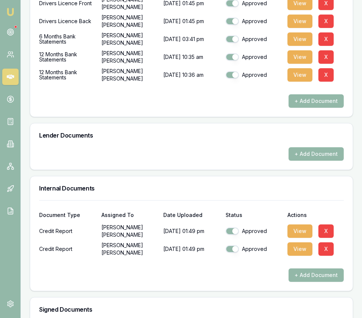
scroll to position [350, 0]
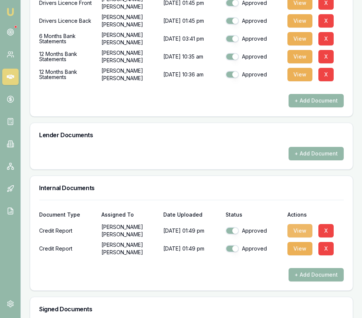
click at [295, 224] on button "View" at bounding box center [299, 230] width 25 height 13
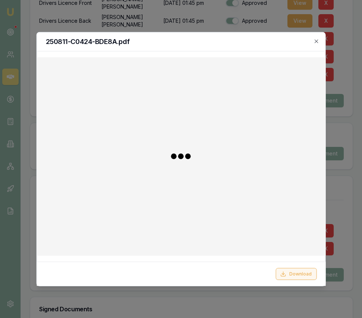
click at [293, 275] on button "Download" at bounding box center [295, 274] width 41 height 12
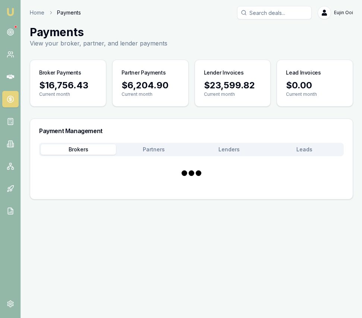
click at [83, 150] on button "Brokers" at bounding box center [78, 149] width 75 height 10
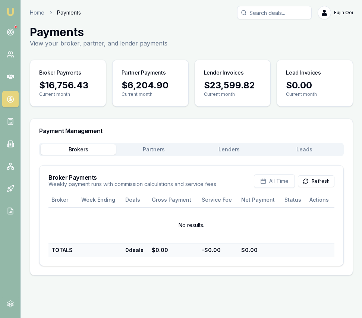
click at [168, 150] on button "Partners" at bounding box center [153, 149] width 75 height 10
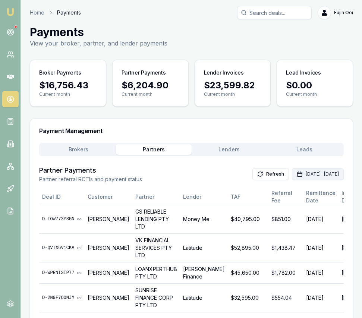
click at [292, 174] on button "[DATE] - [DATE]" at bounding box center [318, 174] width 52 height 12
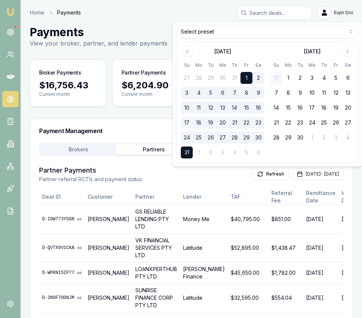
click at [244, 77] on button "1" at bounding box center [246, 78] width 12 height 12
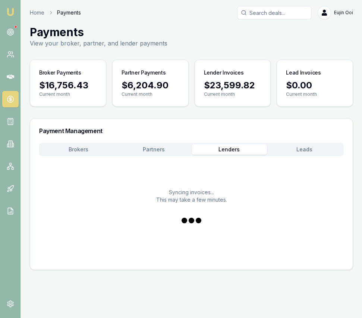
click at [247, 150] on button "Lenders" at bounding box center [228, 149] width 75 height 10
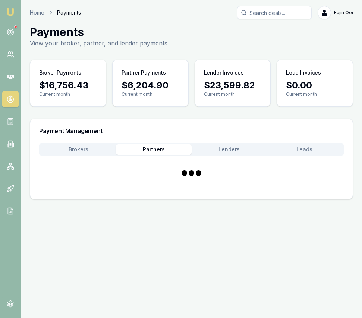
click at [149, 147] on button "Partners" at bounding box center [153, 149] width 75 height 10
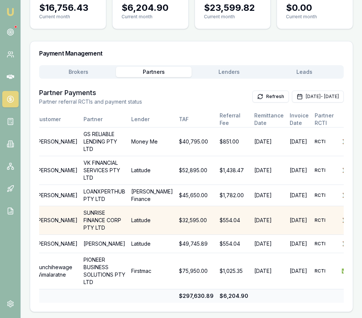
scroll to position [0, 52]
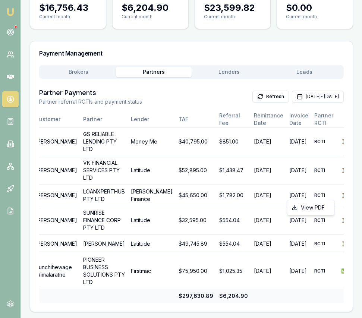
click at [326, 188] on html "Emu Broker Home Payments [PERSON_NAME] Toggle Menu Payments View your broker, p…" at bounding box center [181, 82] width 362 height 318
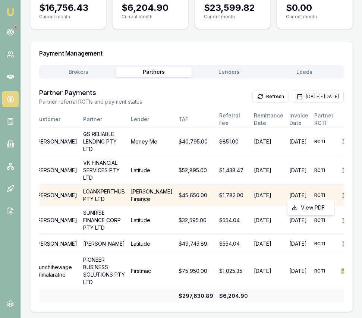
click at [180, 186] on html "Emu Broker Home Payments Eujin Ooi Toggle Menu Payments View your broker, partn…" at bounding box center [181, 82] width 362 height 318
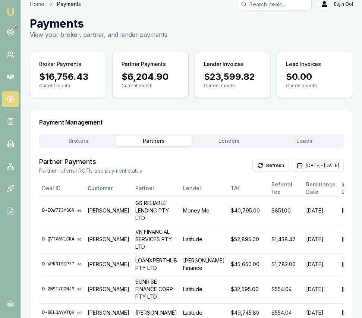
scroll to position [0, 0]
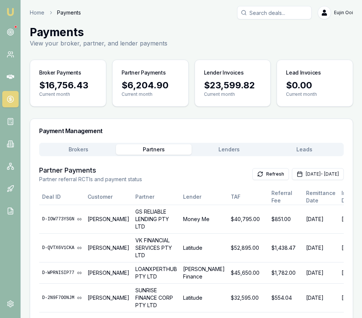
click at [97, 142] on div "Payment Management Brokers Partners Lenders Leads Partner Payments Partner refe…" at bounding box center [191, 253] width 323 height 271
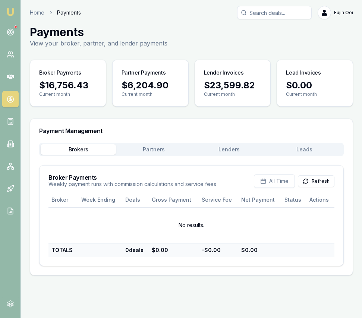
click at [226, 150] on button "Lenders" at bounding box center [228, 149] width 75 height 10
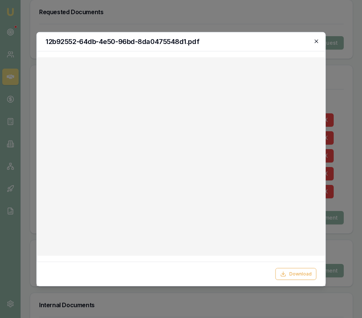
drag, startPoint x: 317, startPoint y: 41, endPoint x: 189, endPoint y: 83, distance: 135.2
click at [317, 41] on icon "button" at bounding box center [316, 41] width 6 height 6
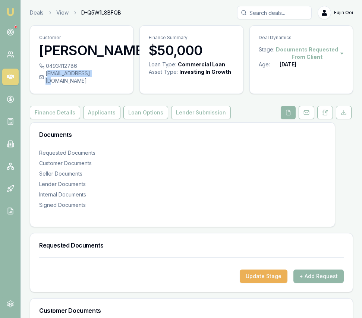
drag, startPoint x: 47, startPoint y: 73, endPoint x: 115, endPoint y: 74, distance: 67.4
click at [100, 74] on div "[EMAIL_ADDRESS][DOMAIN_NAME]" at bounding box center [81, 77] width 85 height 15
click at [115, 74] on div "[EMAIL_ADDRESS][DOMAIN_NAME]" at bounding box center [81, 77] width 85 height 15
click at [113, 74] on div "[EMAIL_ADDRESS][DOMAIN_NAME]" at bounding box center [81, 77] width 85 height 15
copy div "[EMAIL_ADDRESS][DOMAIN_NAME]"
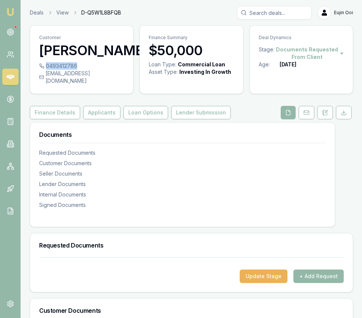
click at [76, 66] on div "0493412786" at bounding box center [81, 65] width 85 height 7
copy div "0493412786"
click at [105, 110] on button "Applicants" at bounding box center [101, 112] width 37 height 13
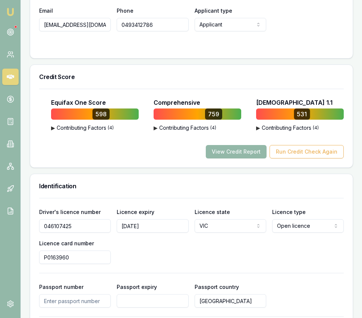
click at [75, 222] on input "046107425" at bounding box center [75, 225] width 72 height 13
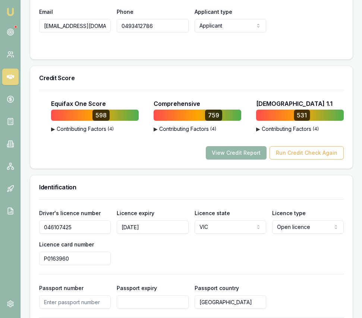
click at [75, 222] on input "046107425" at bounding box center [75, 226] width 72 height 13
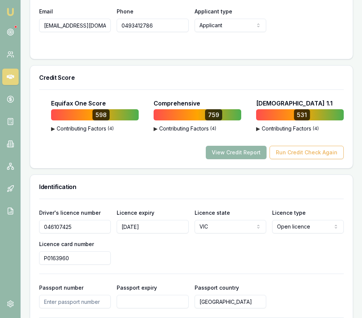
click at [75, 222] on input "046107425" at bounding box center [75, 226] width 72 height 13
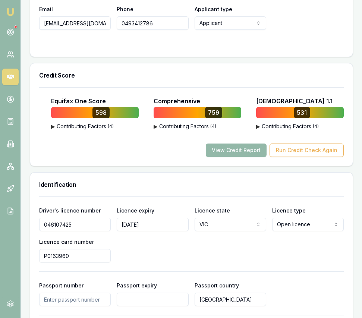
click at [72, 249] on input "P0163960" at bounding box center [75, 255] width 72 height 13
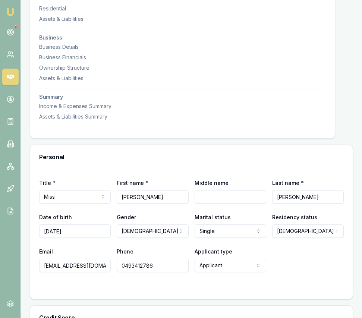
scroll to position [0, 0]
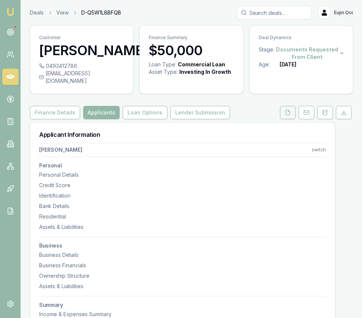
click at [286, 110] on icon at bounding box center [288, 113] width 6 height 6
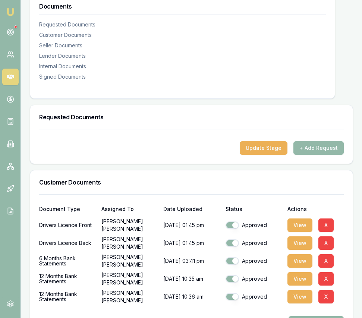
scroll to position [164, 0]
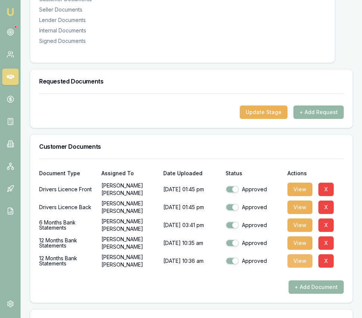
click at [298, 254] on button "View" at bounding box center [299, 260] width 25 height 13
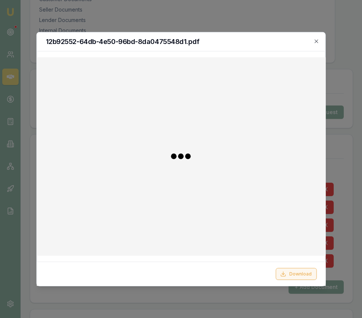
click at [302, 272] on button "Download" at bounding box center [295, 274] width 41 height 12
click at [317, 41] on icon "button" at bounding box center [316, 41] width 6 height 6
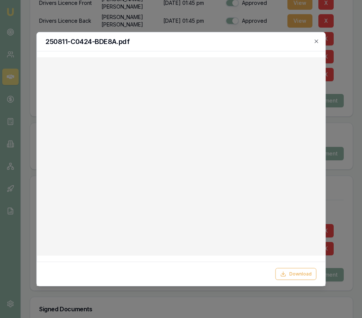
click at [317, 40] on icon "button" at bounding box center [315, 40] width 3 height 3
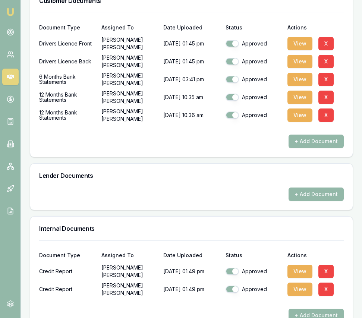
scroll to position [293, 0]
